Goal: Task Accomplishment & Management: Manage account settings

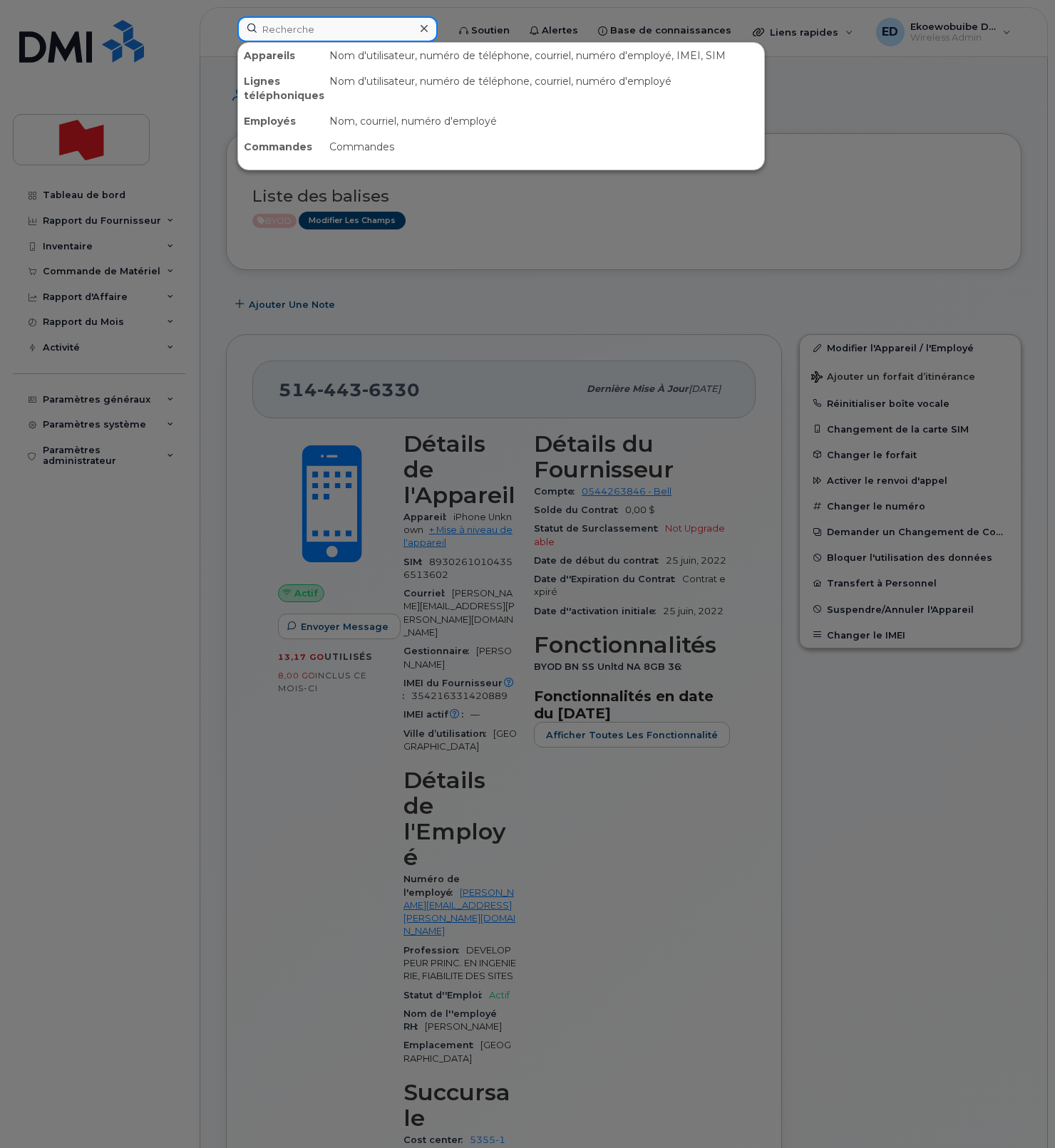
click at [301, 33] on input at bounding box center [338, 29] width 200 height 26
paste input "[PERSON_NAME][EMAIL_ADDRESS][DOMAIN_NAME]"
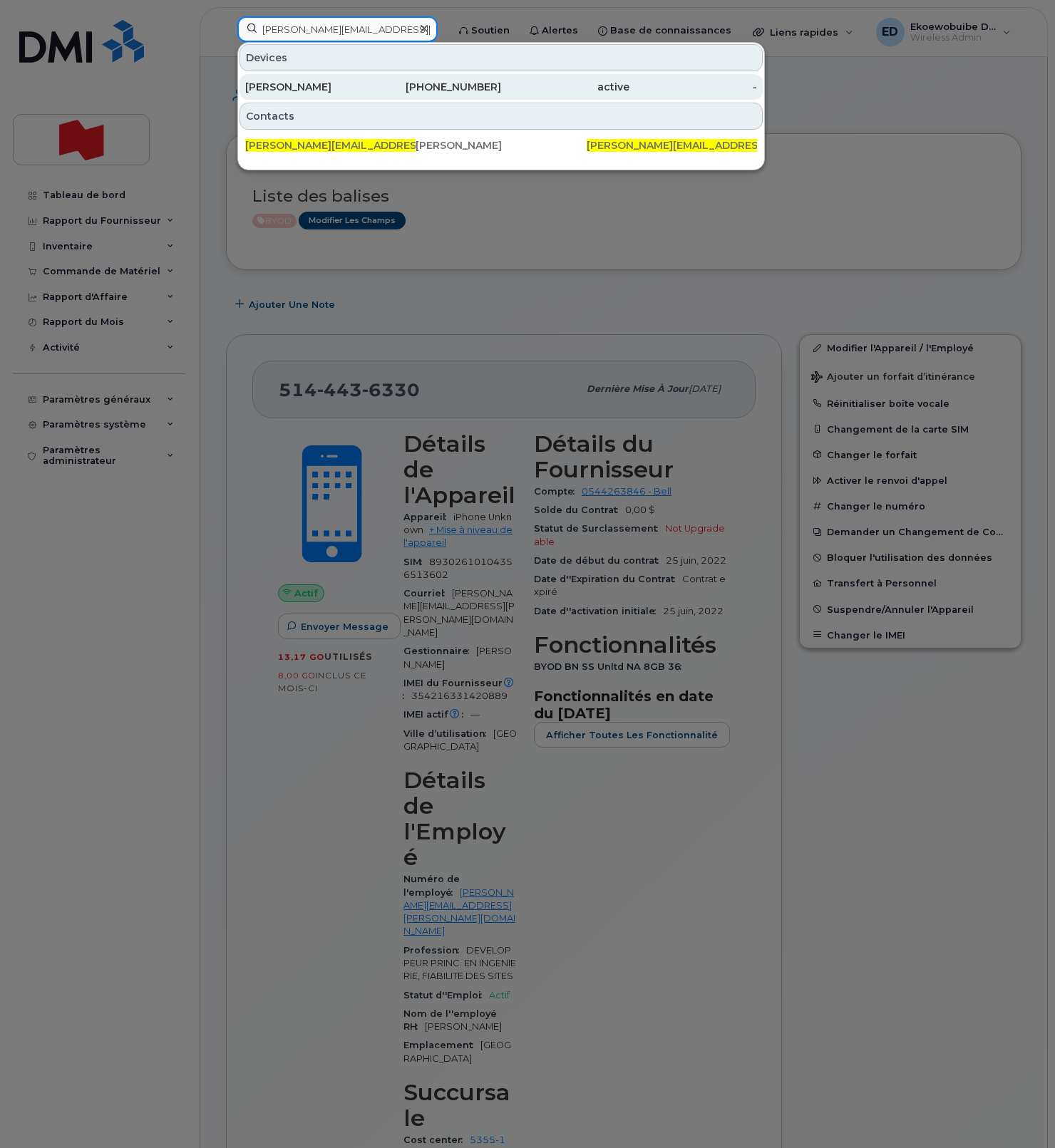
type input "[PERSON_NAME][EMAIL_ADDRESS][DOMAIN_NAME]"
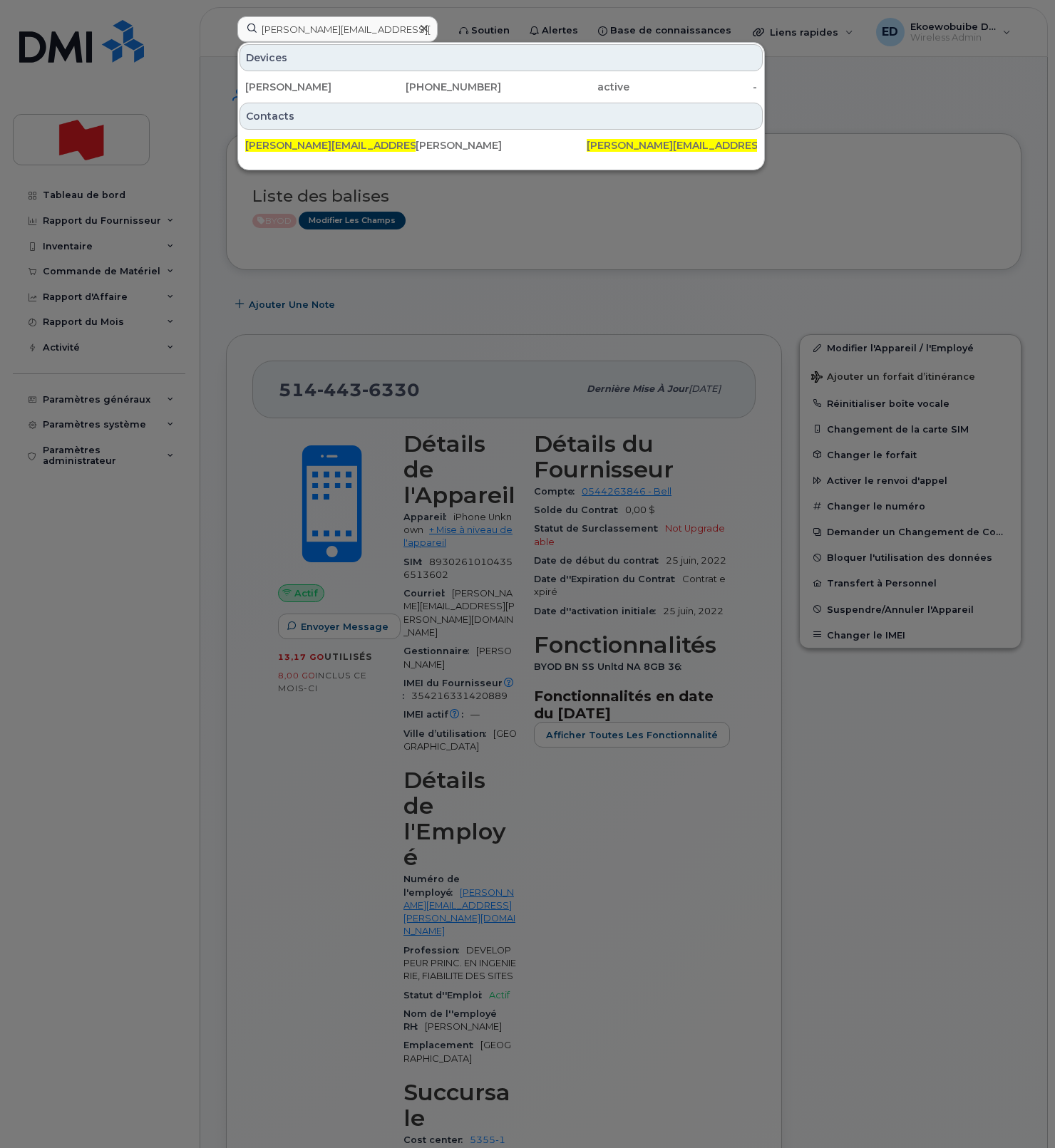
drag, startPoint x: 290, startPoint y: 87, endPoint x: 306, endPoint y: 102, distance: 21.9
click at [289, 87] on div "[PERSON_NAME]" at bounding box center [309, 87] width 128 height 14
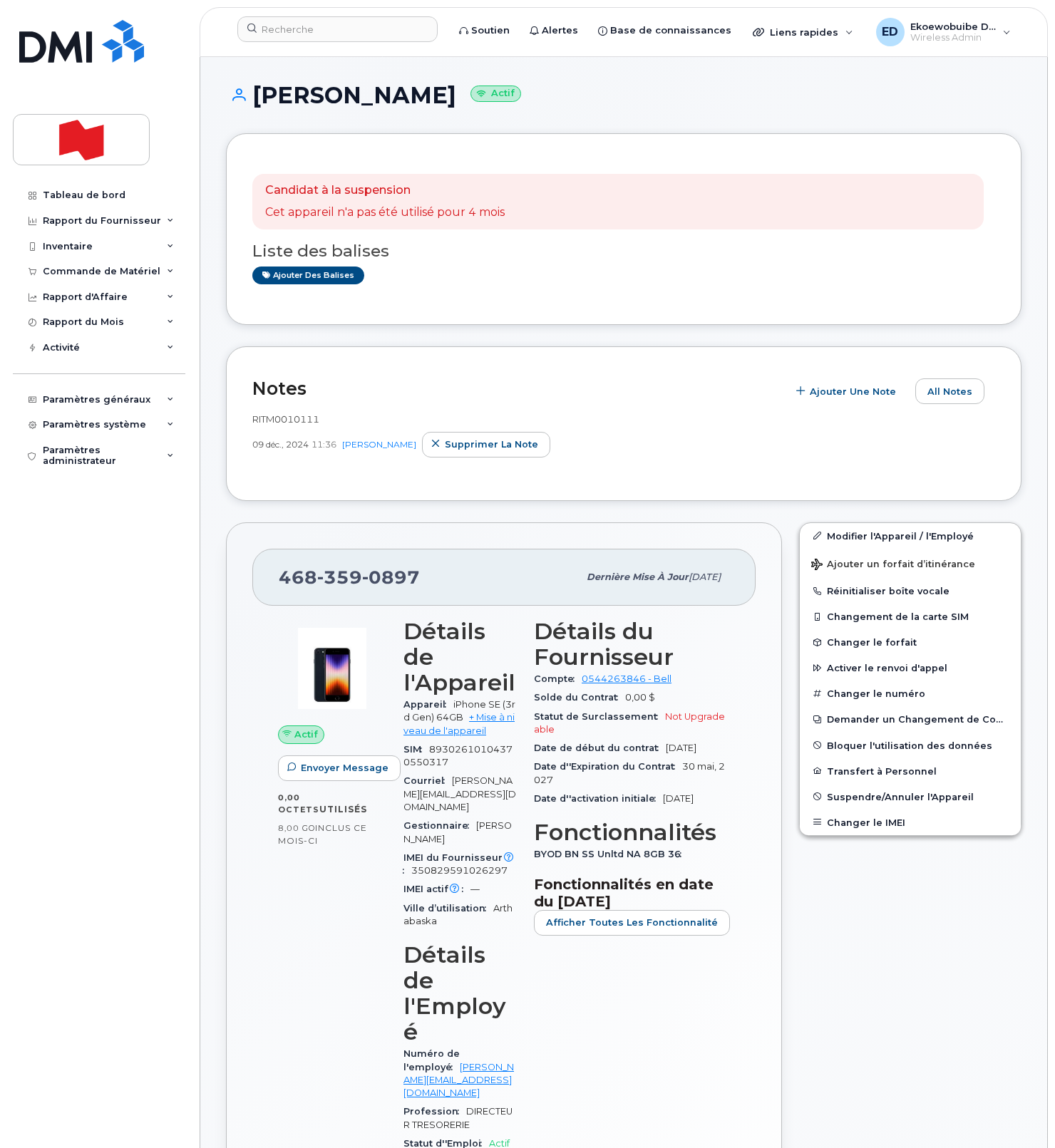
click at [277, 424] on span "RITM0010111" at bounding box center [286, 419] width 67 height 11
click at [855, 826] on button "Changer le IMEI" at bounding box center [910, 822] width 221 height 26
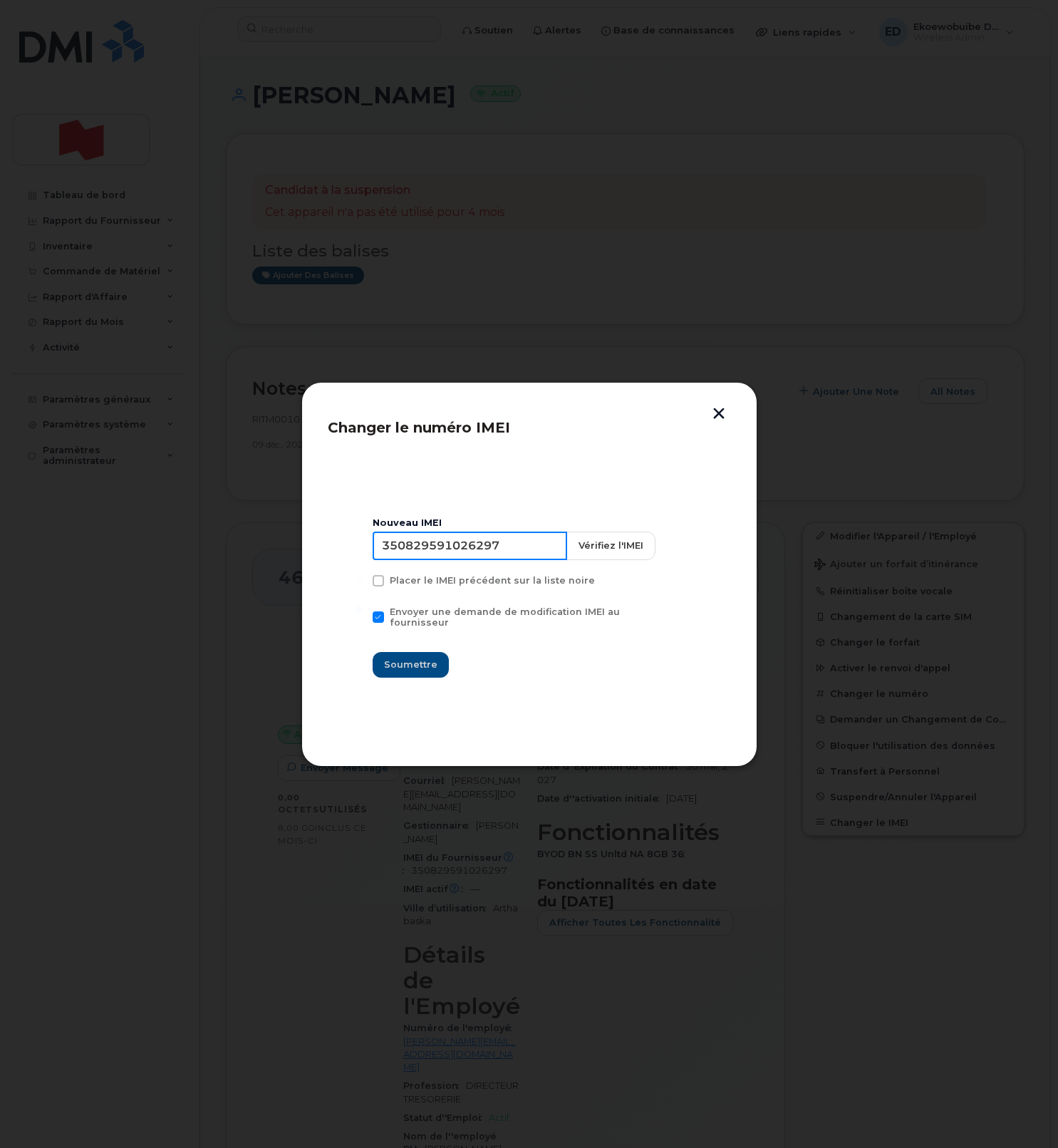
click at [465, 560] on input "350829591026297" at bounding box center [470, 546] width 194 height 29
type input "354216331138556"
click at [438, 664] on span "Soumettre" at bounding box center [410, 664] width 53 height 14
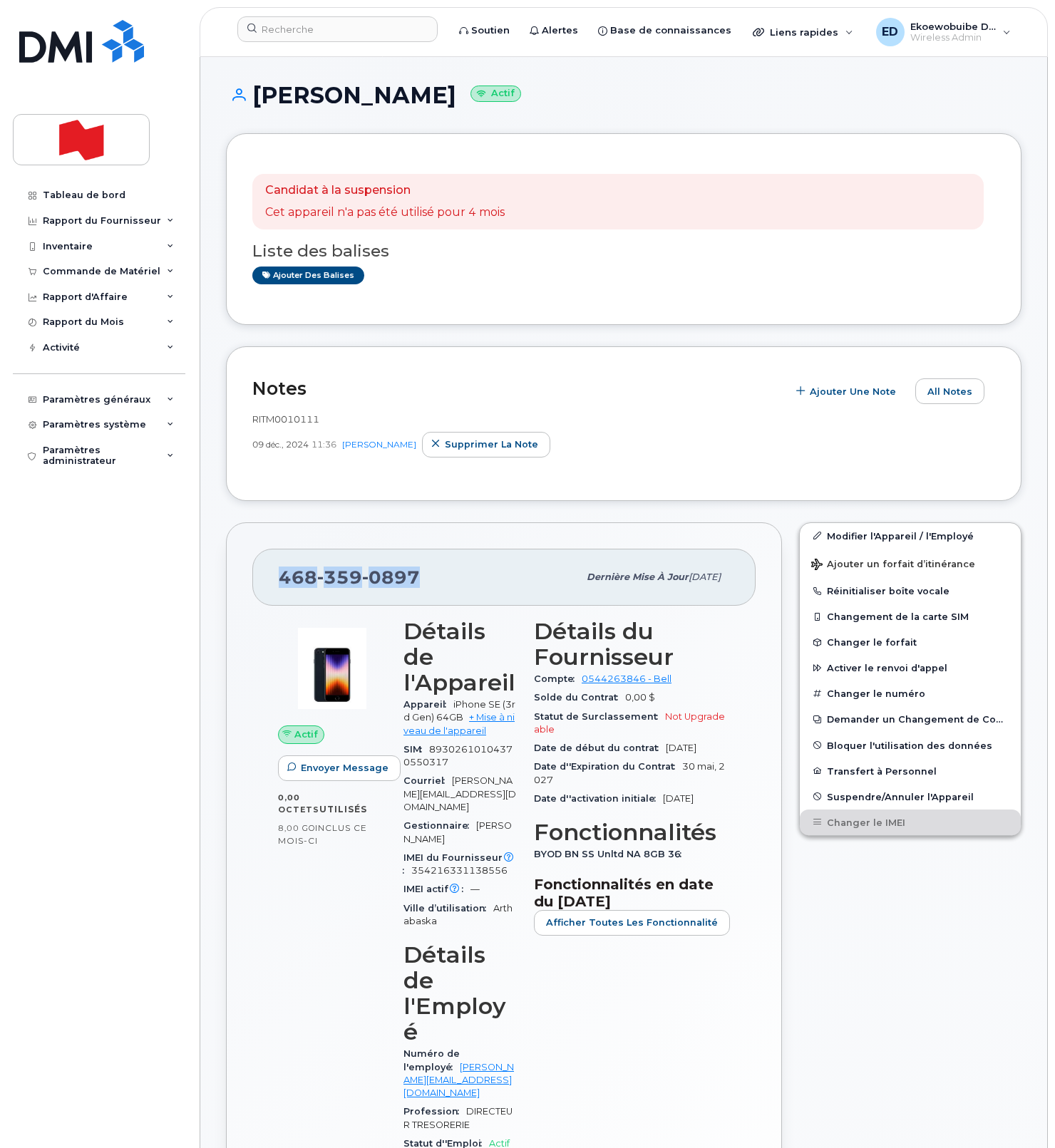
drag, startPoint x: 431, startPoint y: 581, endPoint x: 270, endPoint y: 572, distance: 161.3
click at [270, 572] on div "468 359 0897 Dernière mise à jour 10 juin, 2025" at bounding box center [504, 577] width 503 height 57
copy span "468 359 0897"
click at [432, 447] on icon "button" at bounding box center [436, 444] width 9 height 9
click at [438, 447] on icon "button" at bounding box center [436, 444] width 9 height 9
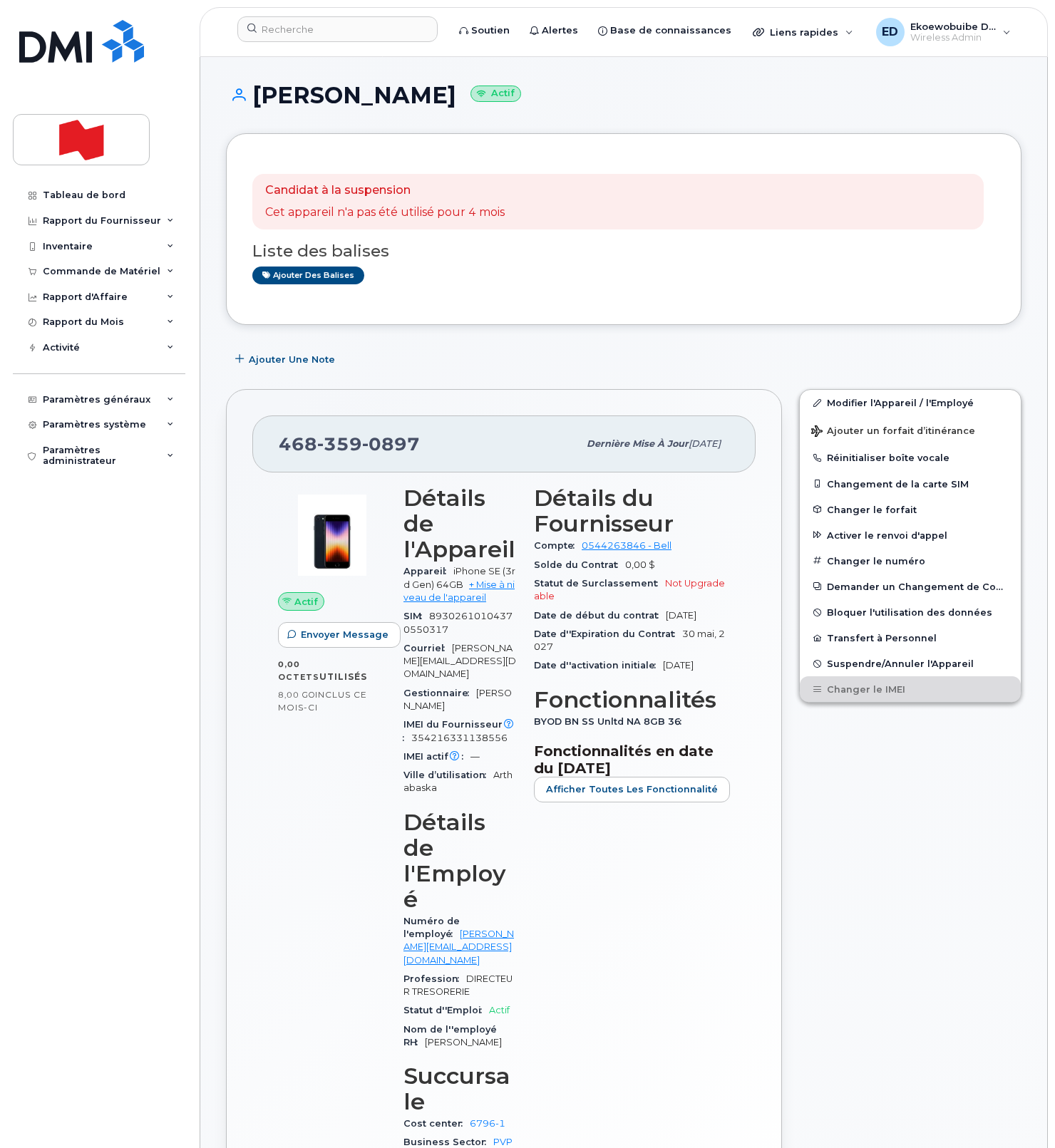
drag, startPoint x: 598, startPoint y: 310, endPoint x: 601, endPoint y: 321, distance: 11.4
click at [597, 311] on div "Candidat à la suspension Cet appareil n'a pas été utilisé pour 4 mois Liste des…" at bounding box center [624, 229] width 796 height 191
drag, startPoint x: 836, startPoint y: 406, endPoint x: 911, endPoint y: 417, distance: 75.8
click at [836, 406] on link "Modifier l'Appareil / l'Employé" at bounding box center [910, 402] width 221 height 26
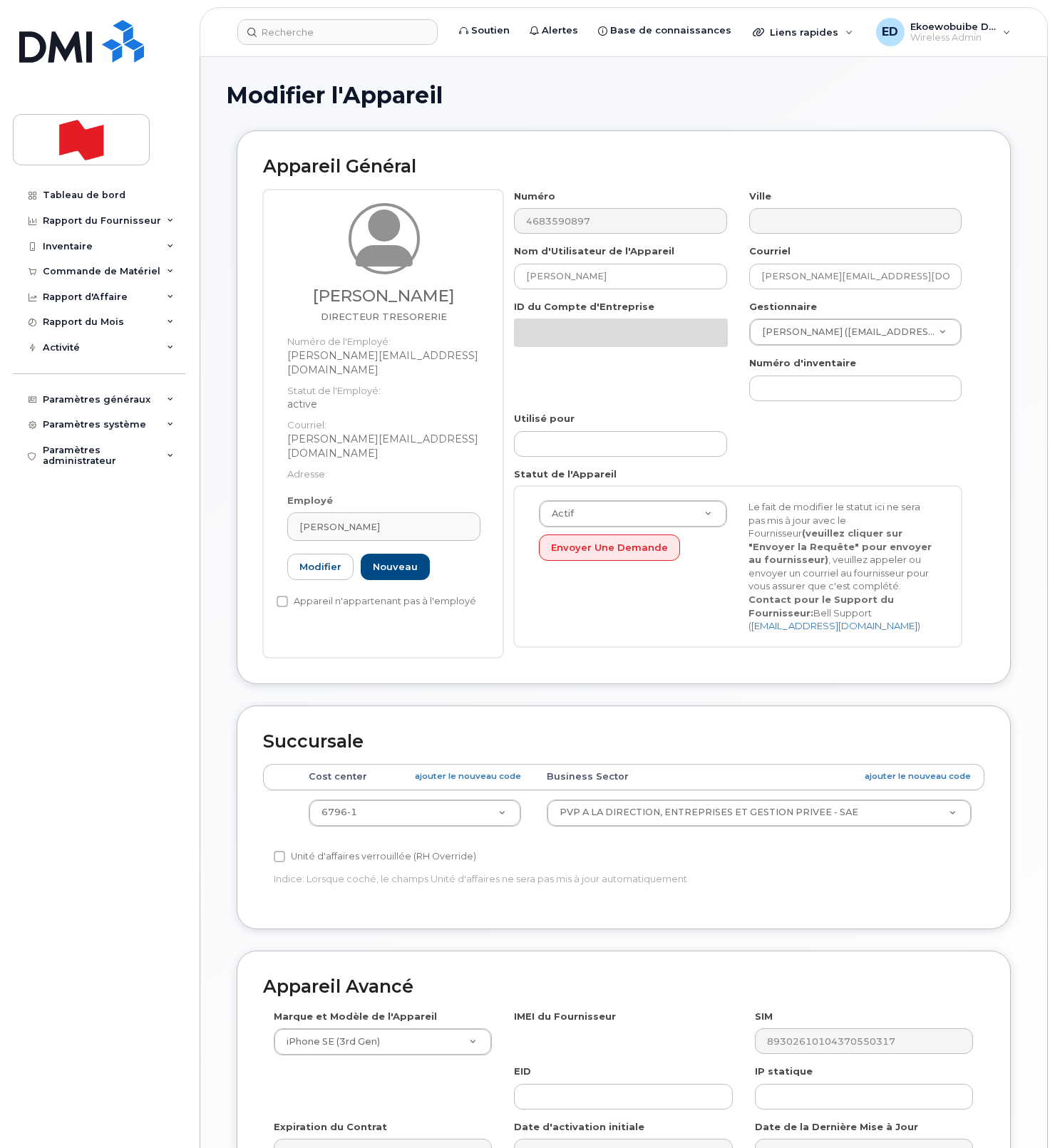
select select "22917079"
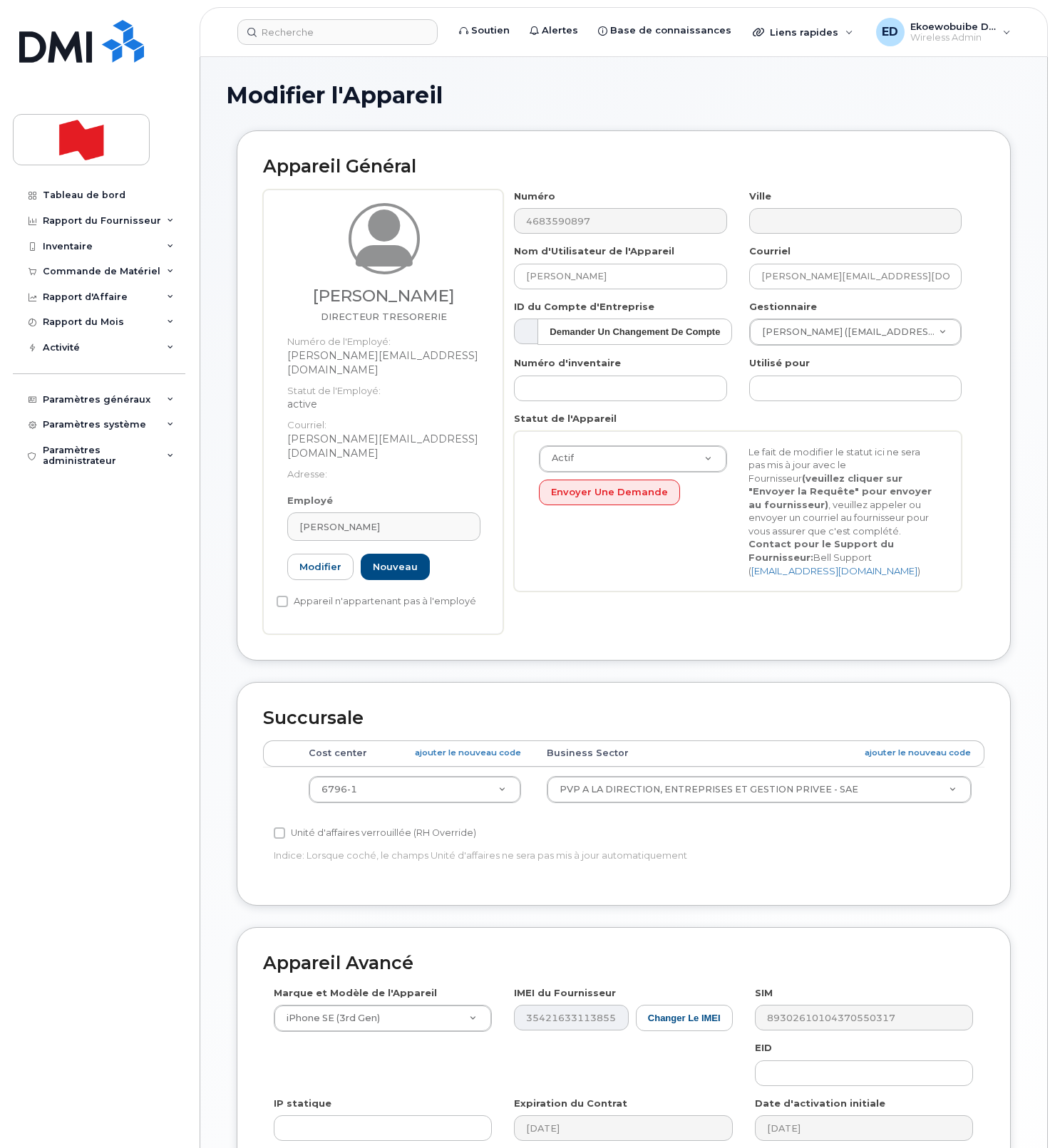
drag, startPoint x: 849, startPoint y: 127, endPoint x: 742, endPoint y: 121, distance: 107.2
click at [848, 126] on div "Modifier l'Appareil" at bounding box center [624, 106] width 796 height 47
